Goal: Information Seeking & Learning: Learn about a topic

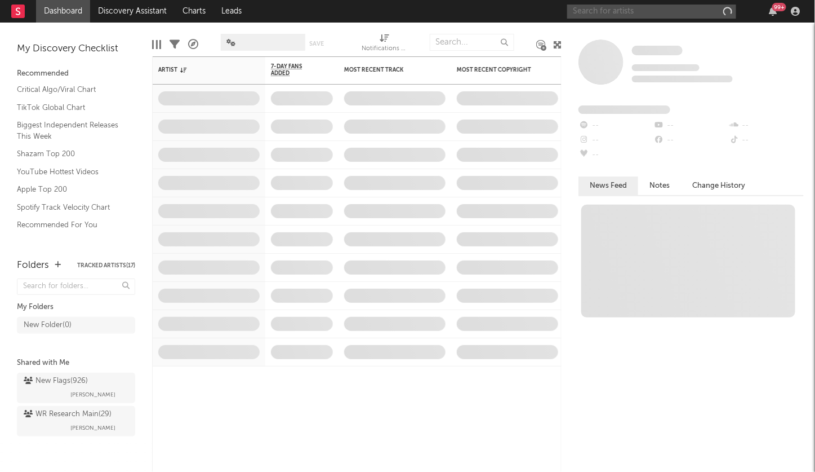
click at [607, 11] on input "text" at bounding box center [651, 12] width 169 height 14
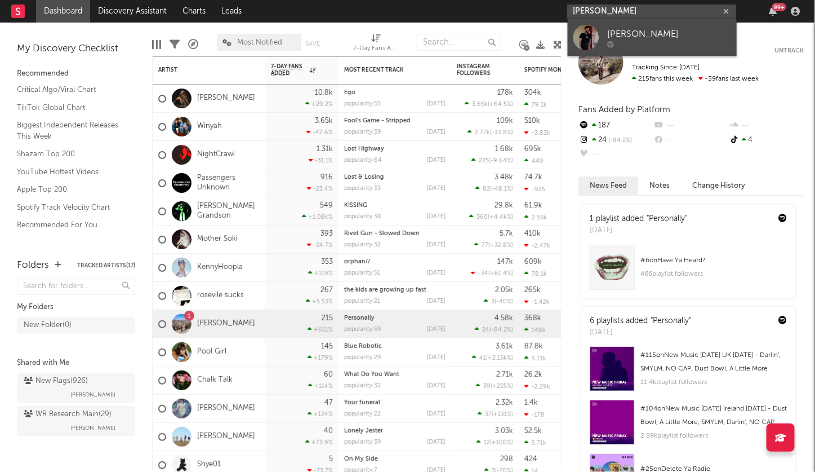
type input "gavin copeland"
click at [640, 39] on div "[PERSON_NAME]" at bounding box center [669, 34] width 124 height 14
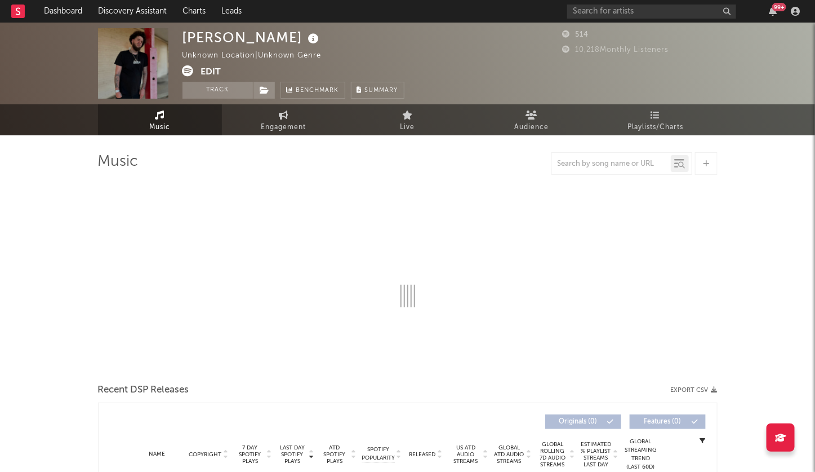
select select "1w"
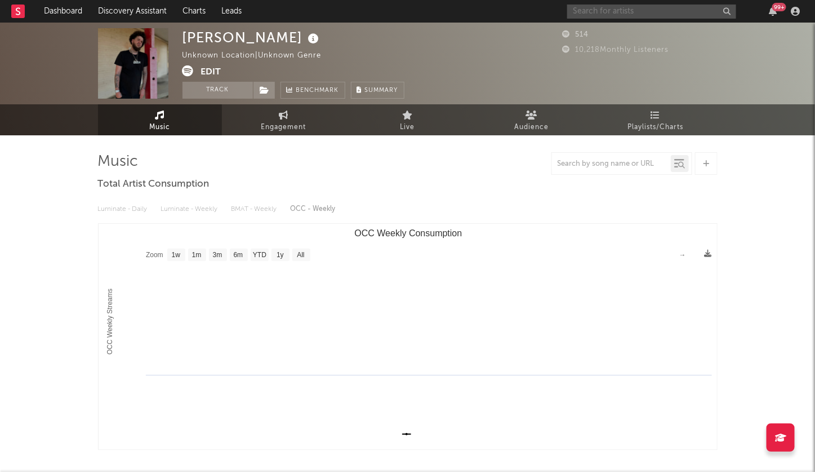
click at [623, 7] on input "text" at bounding box center [651, 12] width 169 height 14
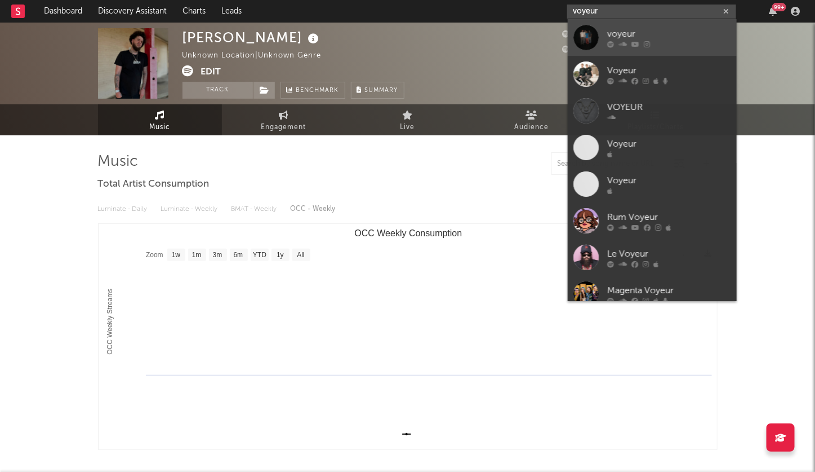
type input "voyeur"
click at [651, 34] on div "voyeur" at bounding box center [669, 34] width 124 height 14
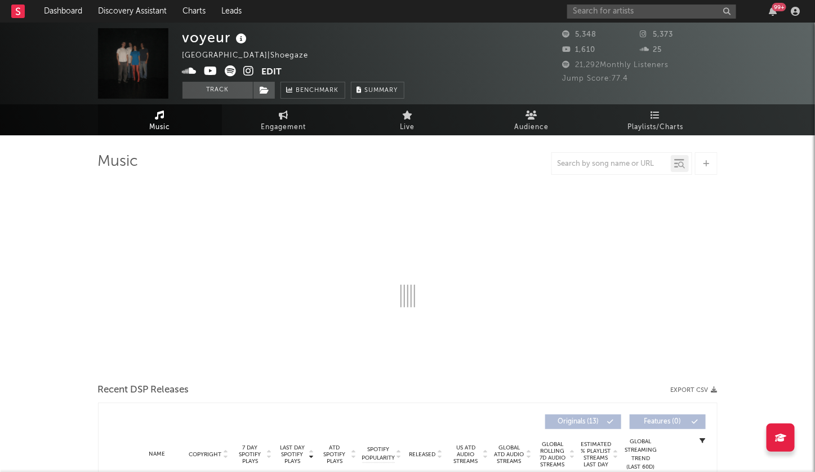
select select "1w"
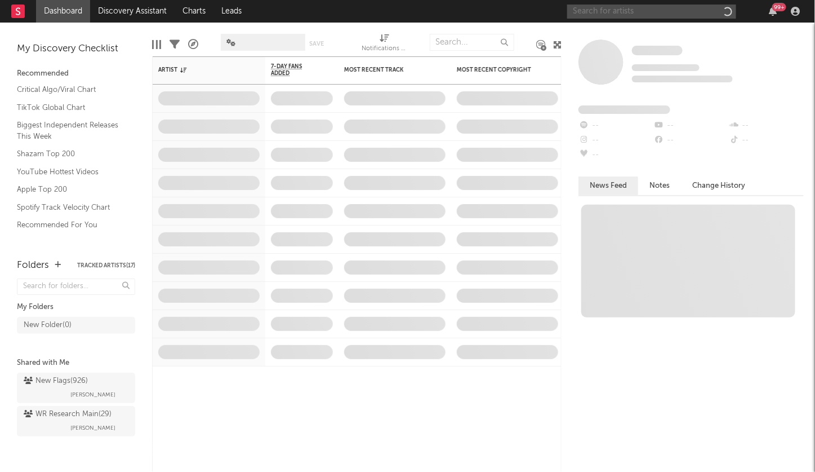
click at [618, 14] on input "text" at bounding box center [651, 12] width 169 height 14
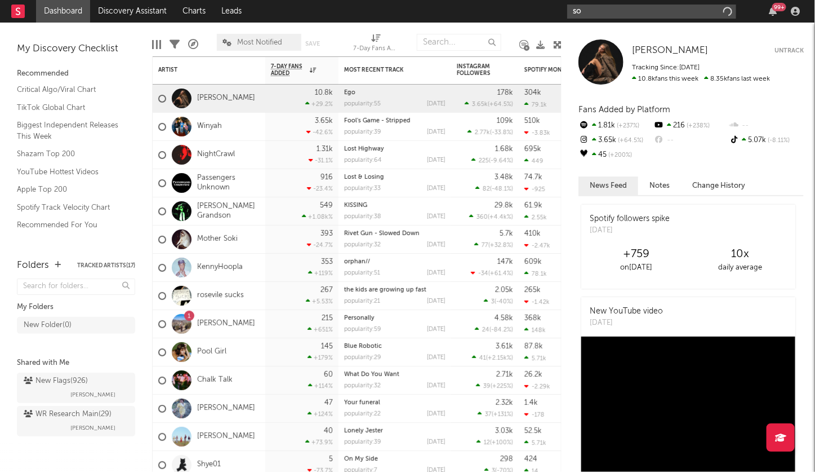
type input "s"
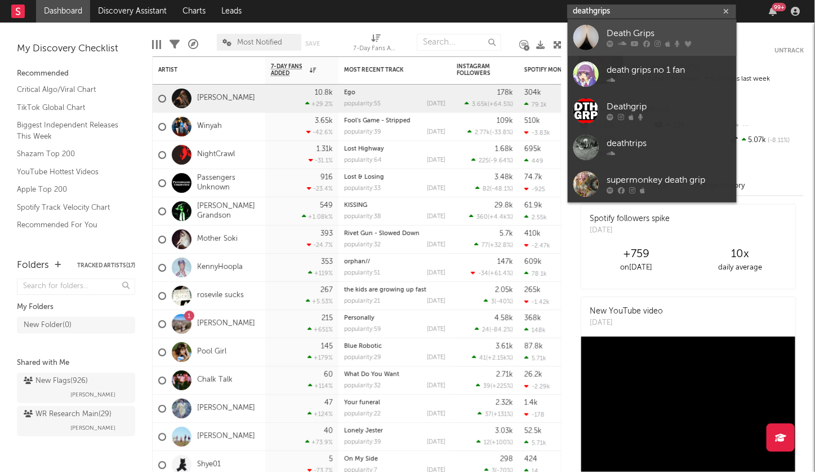
type input "deathgrips"
click at [655, 46] on icon at bounding box center [658, 44] width 6 height 7
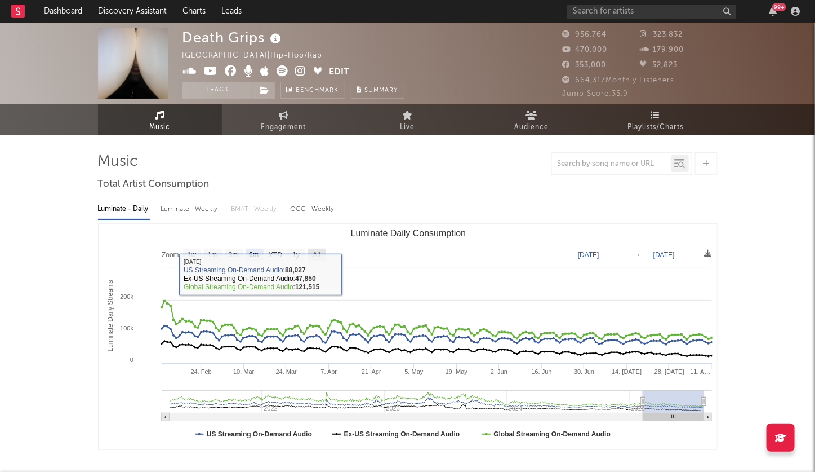
click at [316, 249] on rect "Luminate Daily Consumption" at bounding box center [317, 255] width 18 height 12
select select "All"
type input "[DATE]"
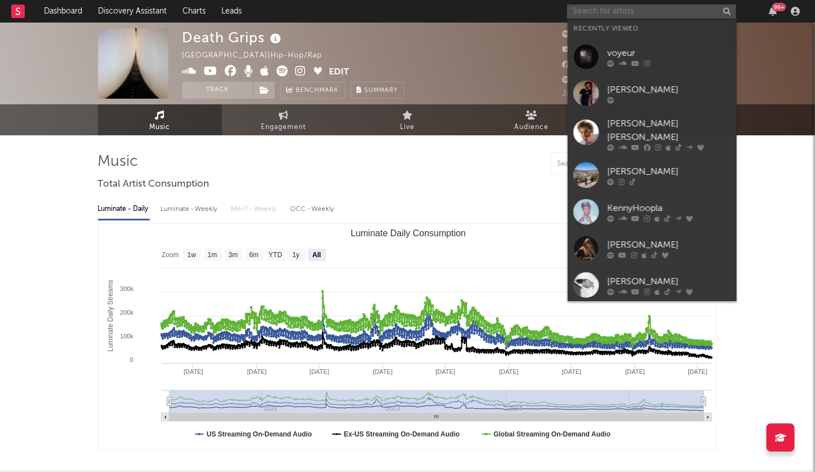
click at [601, 10] on input "text" at bounding box center [651, 12] width 169 height 14
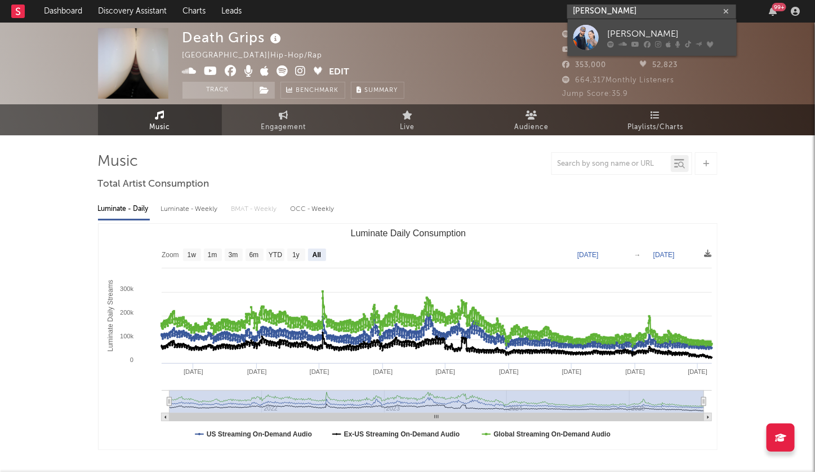
type input "[PERSON_NAME]"
click at [615, 36] on div "[PERSON_NAME]" at bounding box center [669, 34] width 124 height 14
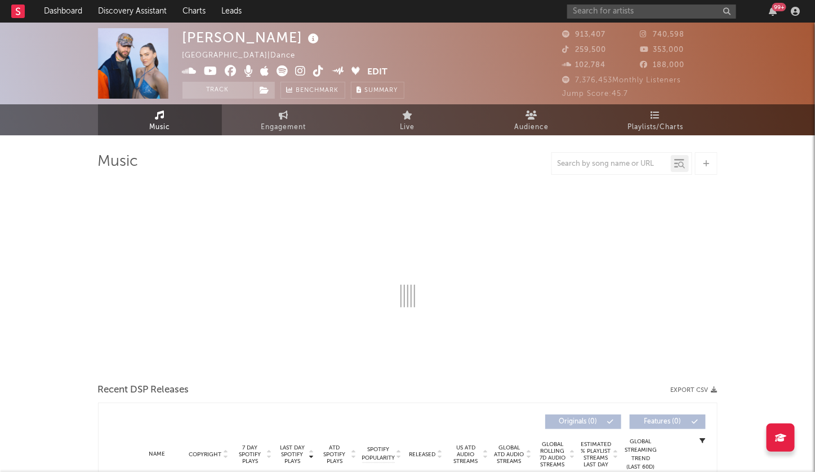
select select "6m"
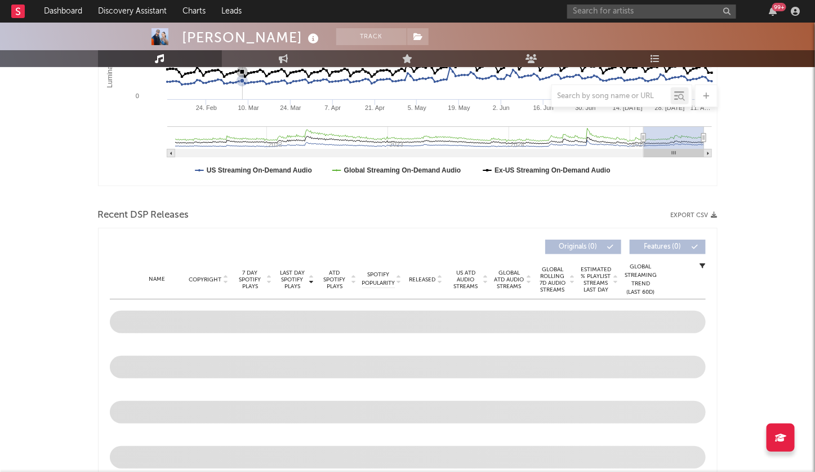
scroll to position [317, 0]
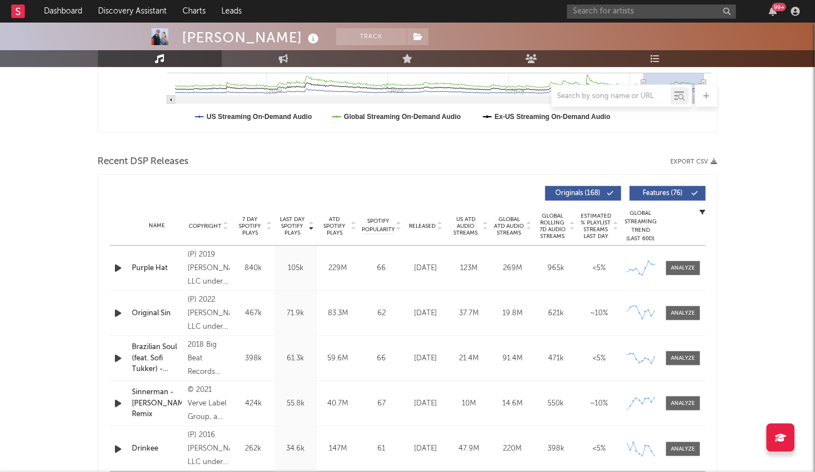
click at [309, 226] on icon at bounding box center [312, 228] width 6 height 5
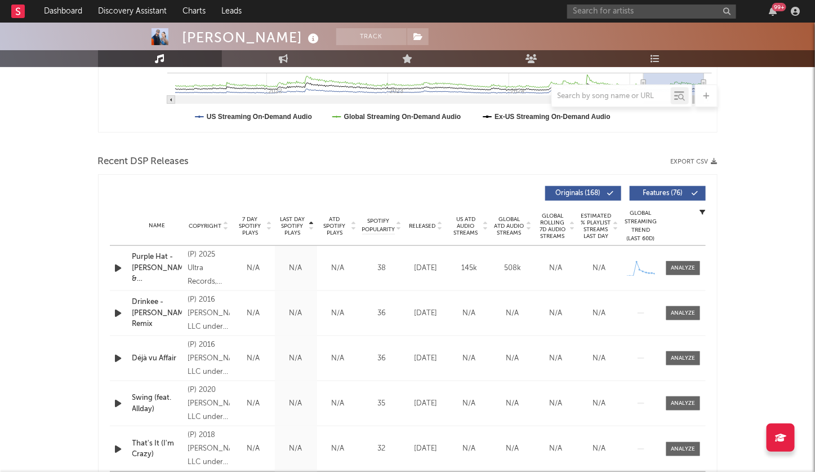
click at [309, 226] on icon at bounding box center [312, 228] width 6 height 5
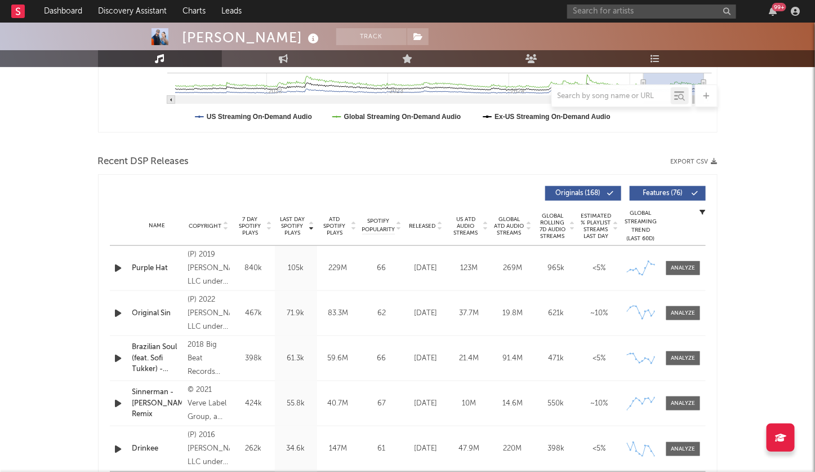
click at [113, 266] on icon "button" at bounding box center [119, 268] width 12 height 14
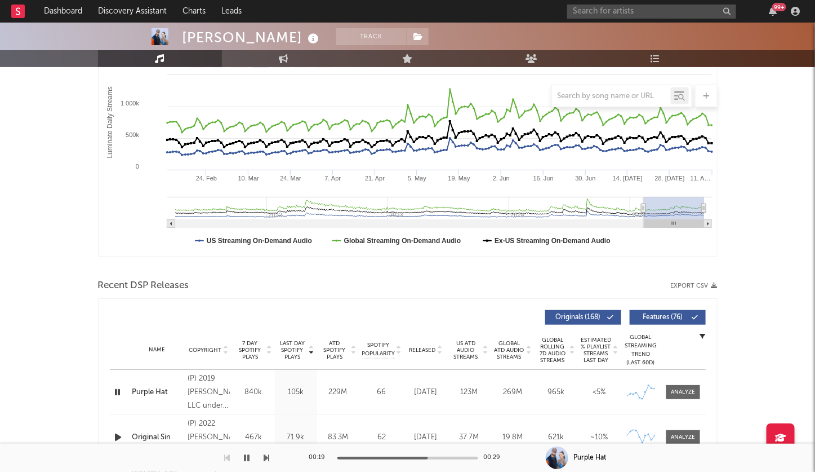
scroll to position [266, 0]
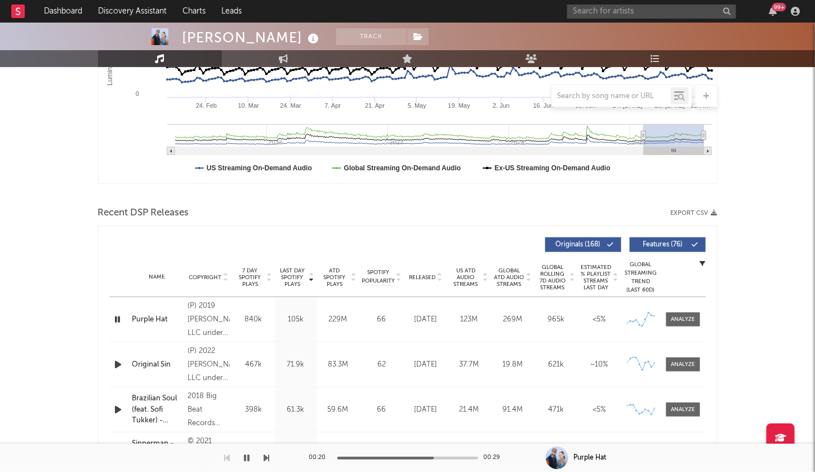
click at [117, 363] on icon "button" at bounding box center [119, 364] width 12 height 14
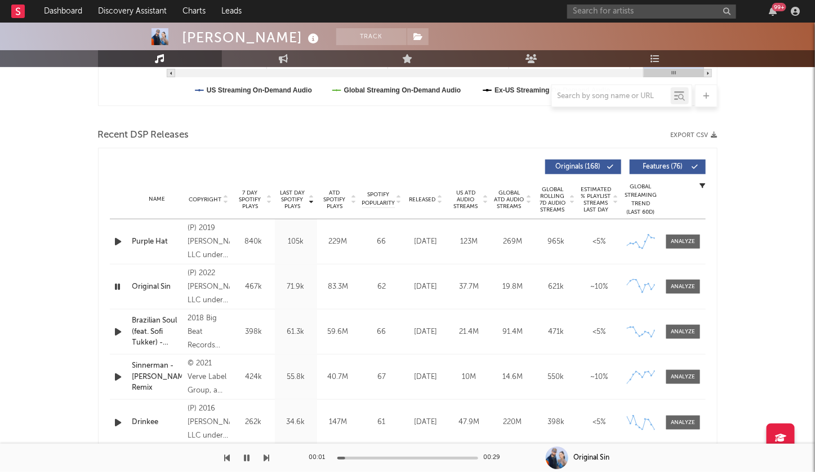
scroll to position [357, 0]
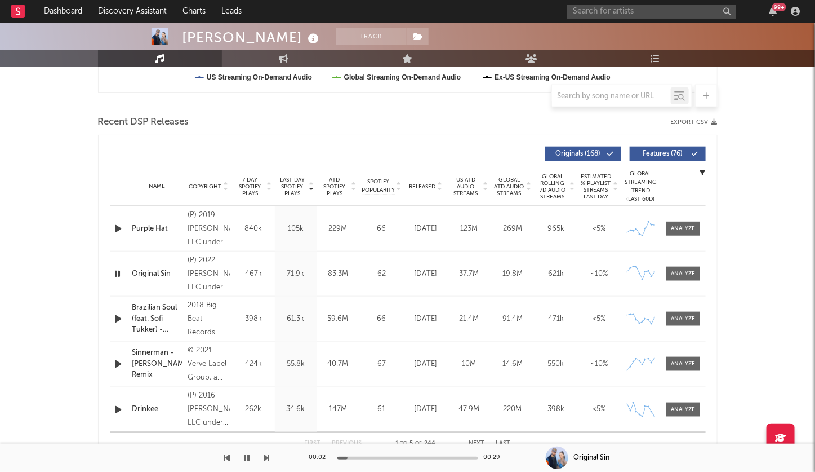
click at [118, 324] on icon "button" at bounding box center [119, 319] width 12 height 14
click at [117, 408] on icon "button" at bounding box center [119, 409] width 12 height 14
click at [117, 408] on icon "button" at bounding box center [118, 409] width 11 height 14
click at [595, 12] on input "text" at bounding box center [651, 12] width 169 height 14
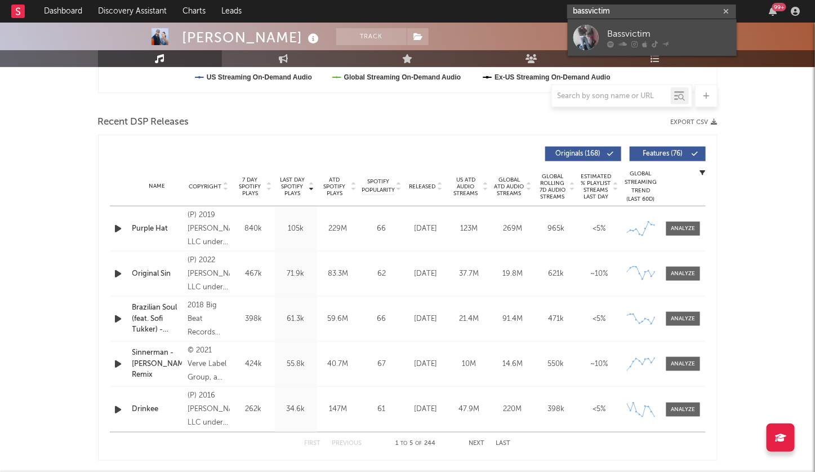
type input "bassvictim"
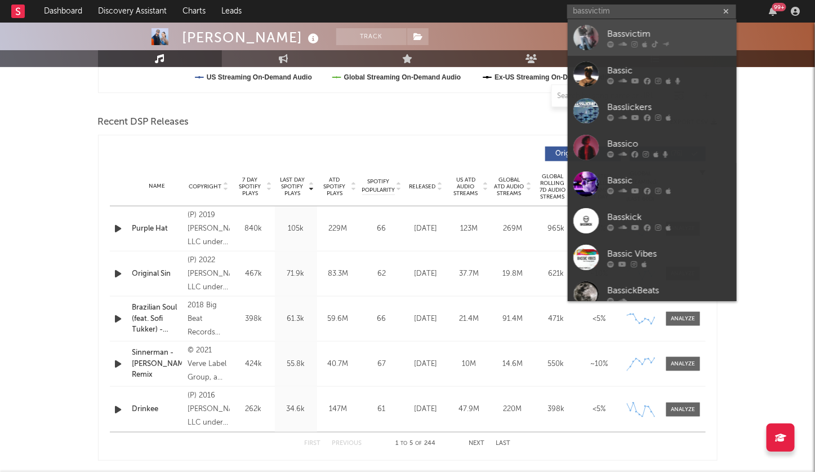
click at [675, 34] on div "Bassvictim" at bounding box center [669, 34] width 124 height 14
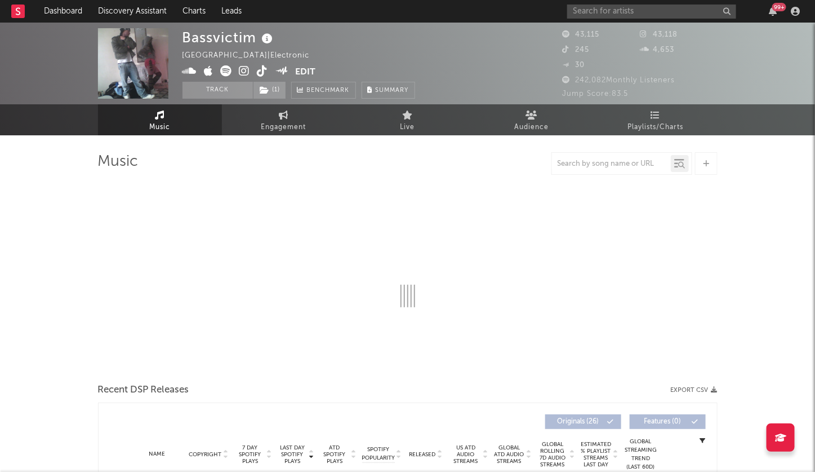
select select "6m"
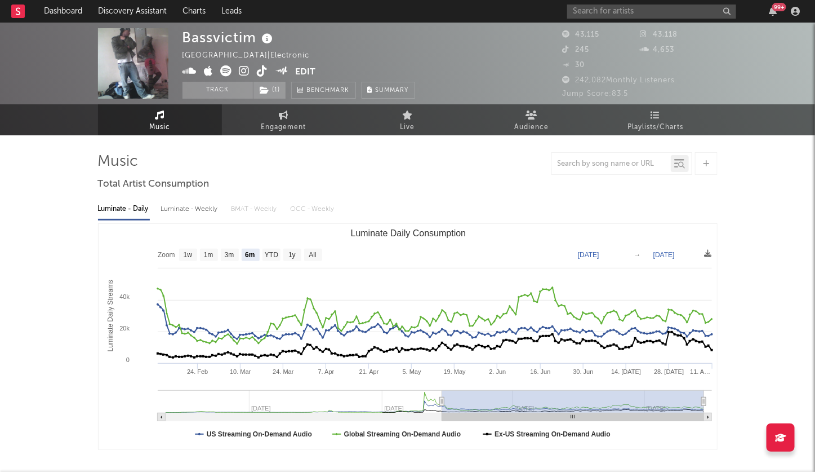
click at [243, 72] on icon at bounding box center [244, 70] width 11 height 11
click at [224, 73] on icon at bounding box center [226, 70] width 11 height 11
click at [14, 8] on rect at bounding box center [18, 12] width 14 height 14
